Goal: Task Accomplishment & Management: Manage account settings

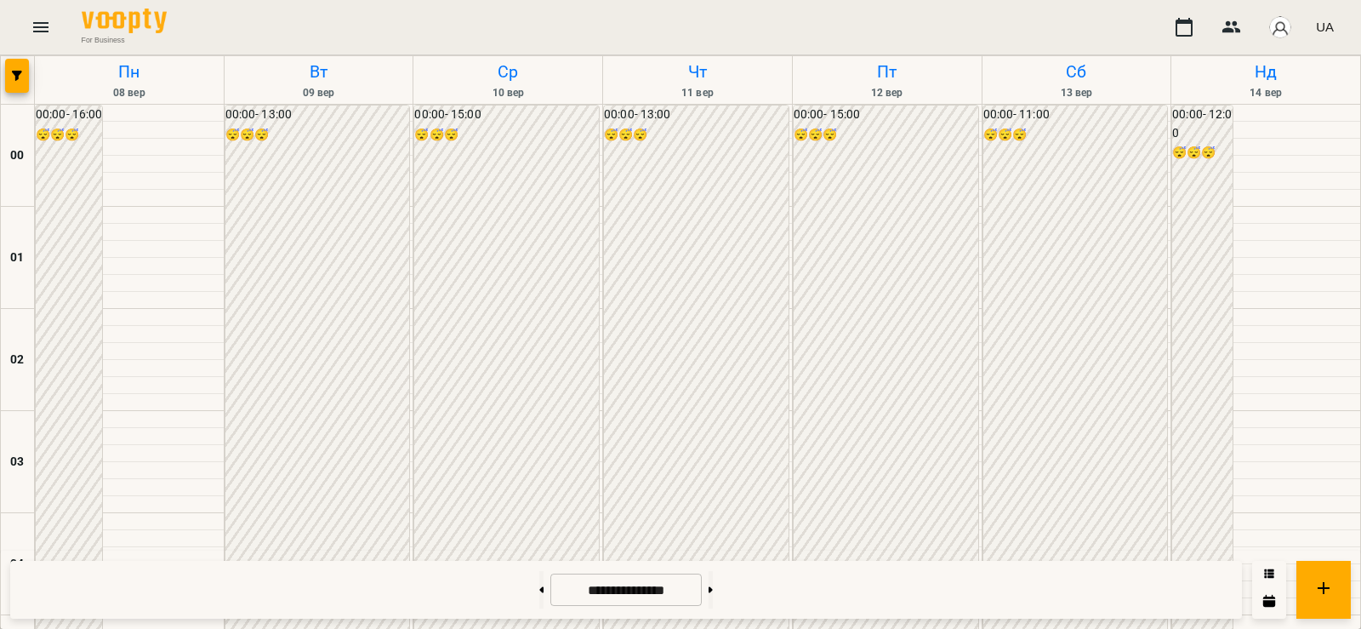
scroll to position [1588, 0]
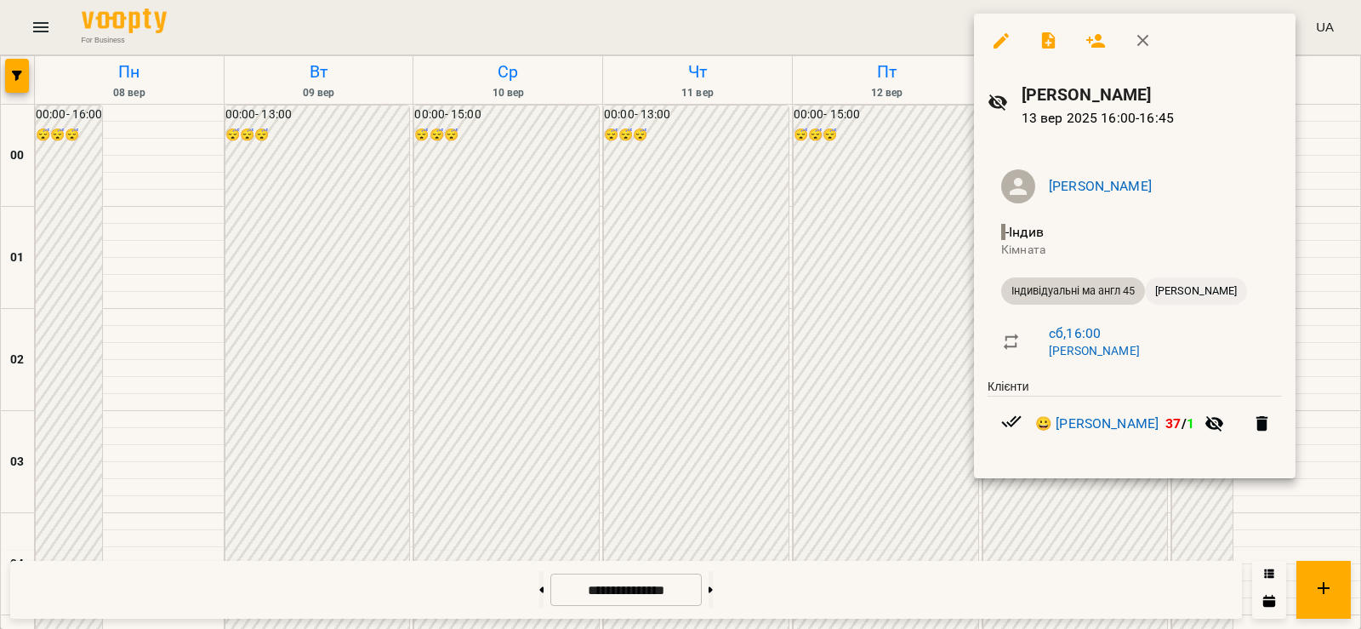
click at [1184, 288] on span "[PERSON_NAME]" at bounding box center [1196, 290] width 102 height 15
